Goal: Find specific page/section

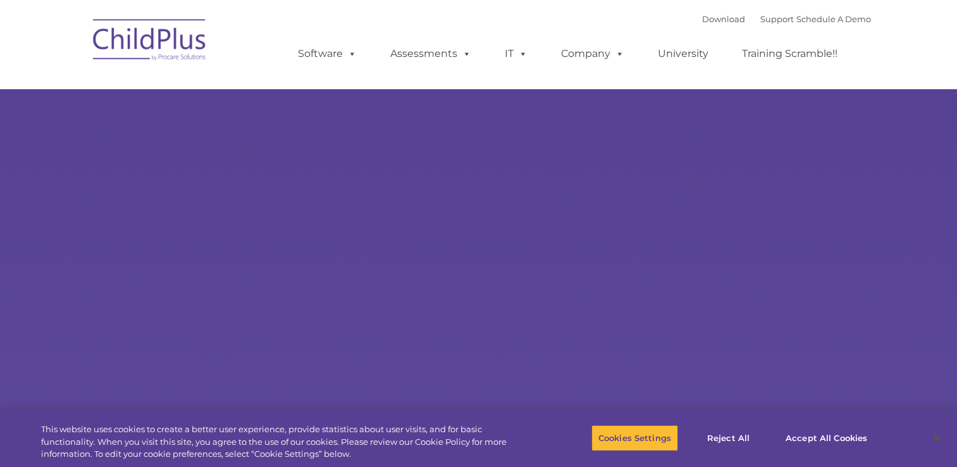
select select "MEDIUM"
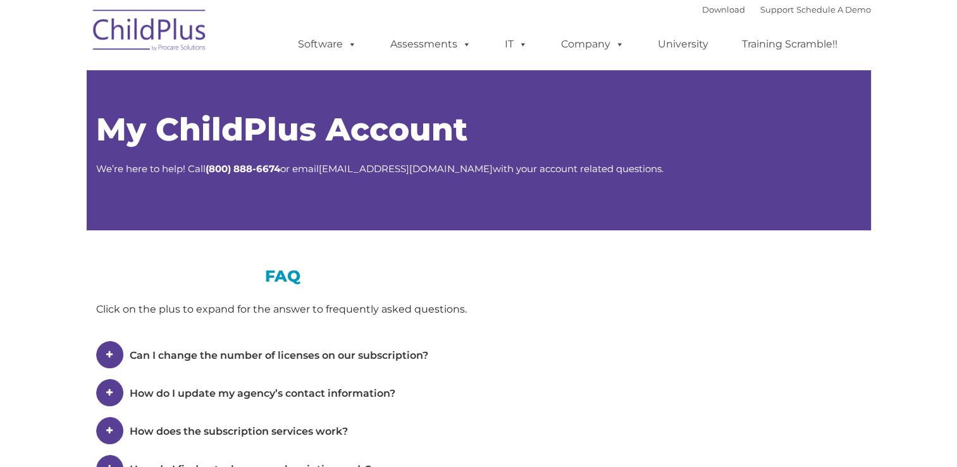
type input ""
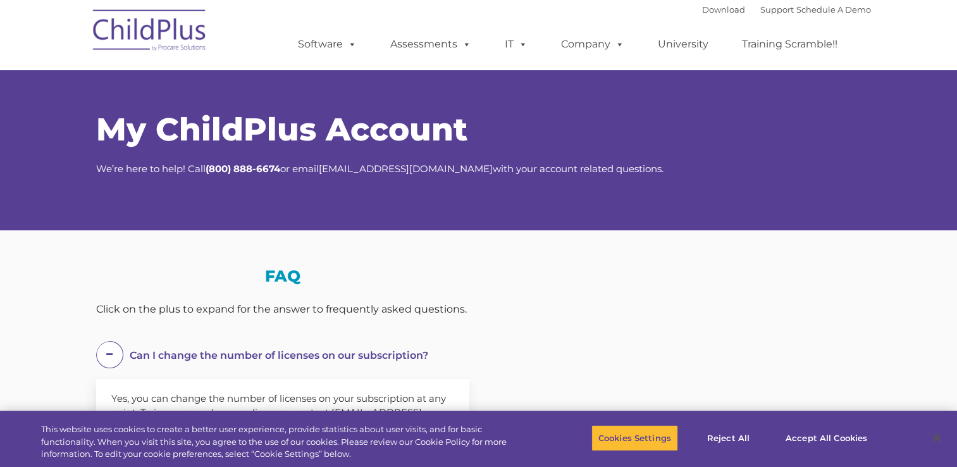
select select "MEDIUM"
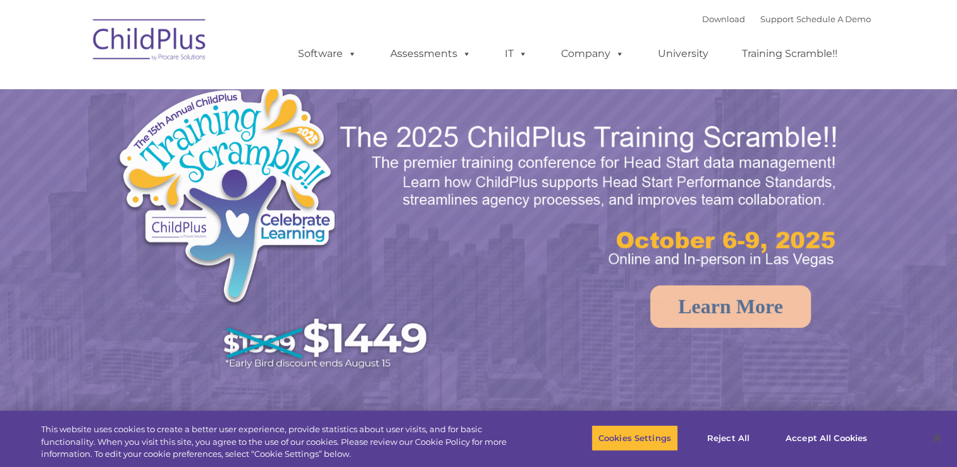
select select "MEDIUM"
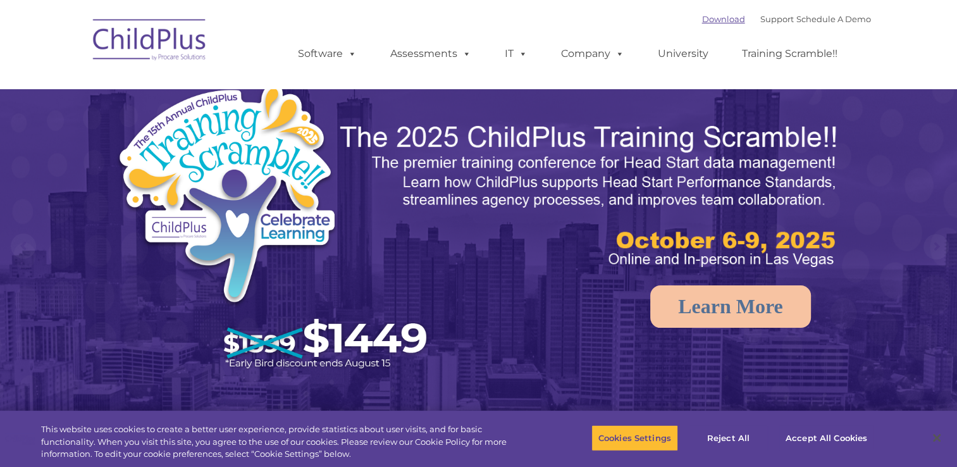
click at [702, 19] on link "Download" at bounding box center [723, 19] width 43 height 10
